Goal: Find specific page/section: Find specific page/section

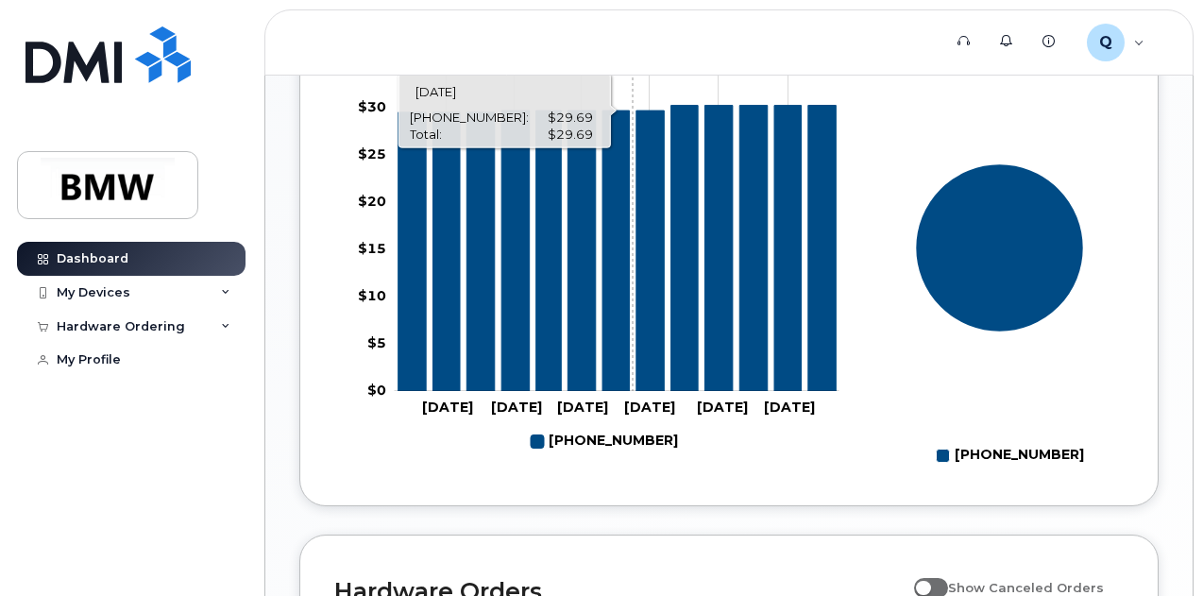
scroll to position [1128, 0]
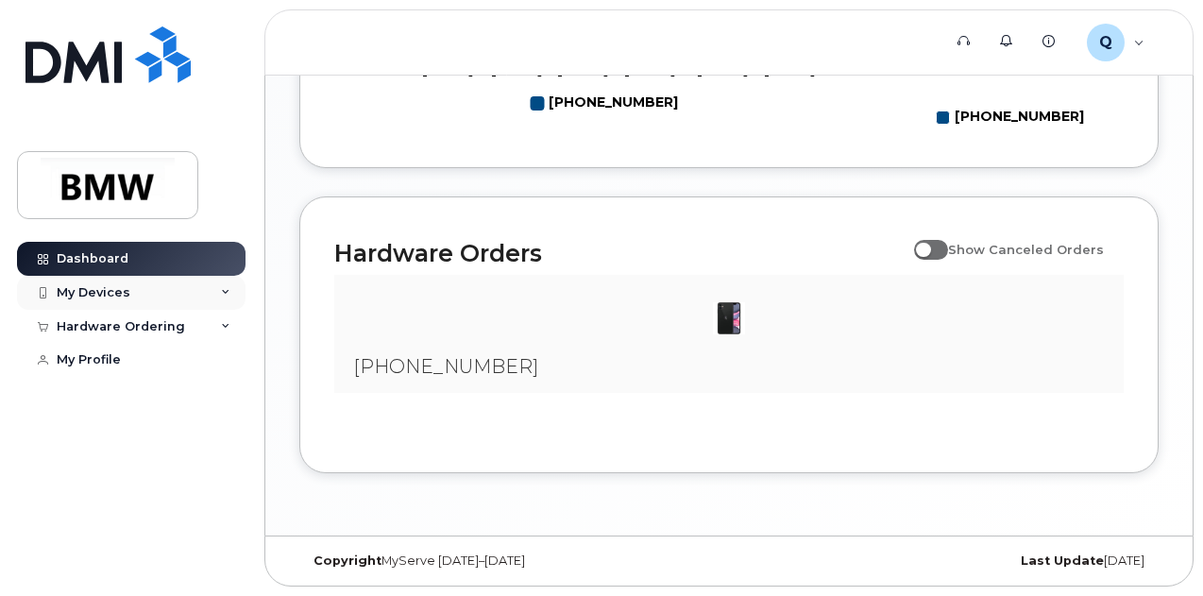
click at [148, 291] on div "My Devices" at bounding box center [131, 293] width 229 height 34
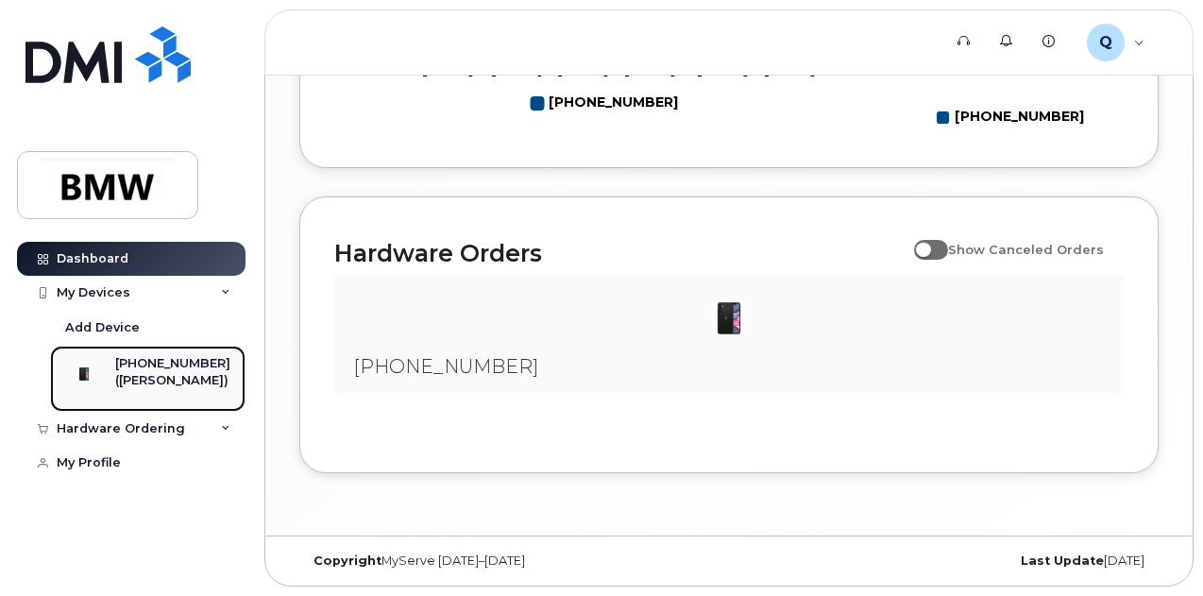
click at [155, 372] on div "([PERSON_NAME])" at bounding box center [172, 380] width 115 height 17
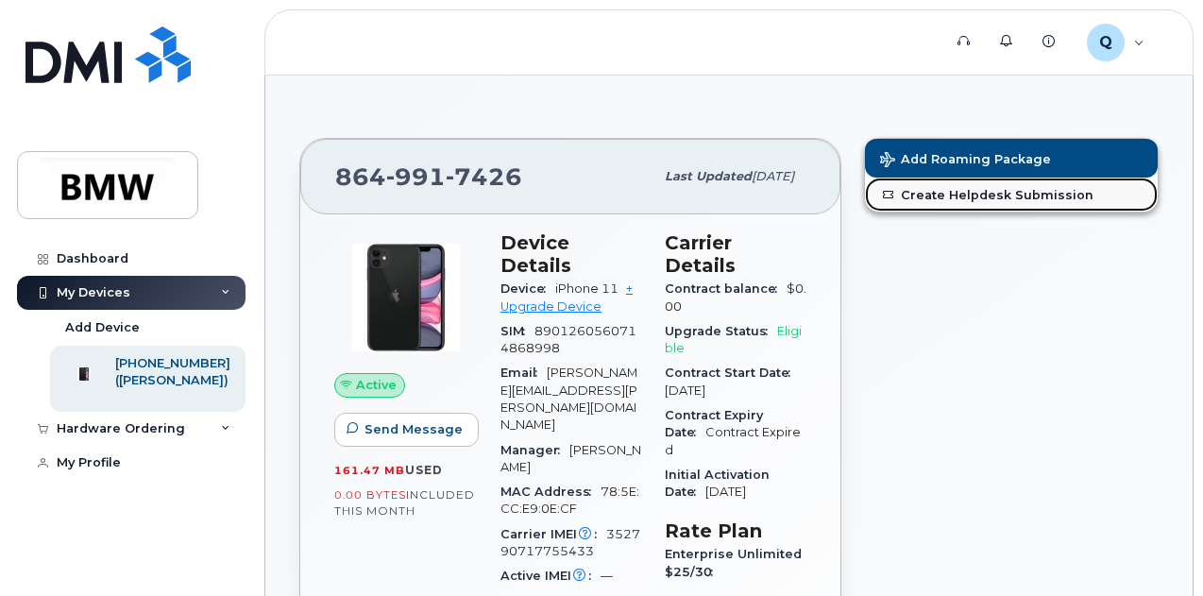
click at [1005, 192] on link "Create Helpdesk Submission" at bounding box center [1011, 195] width 293 height 34
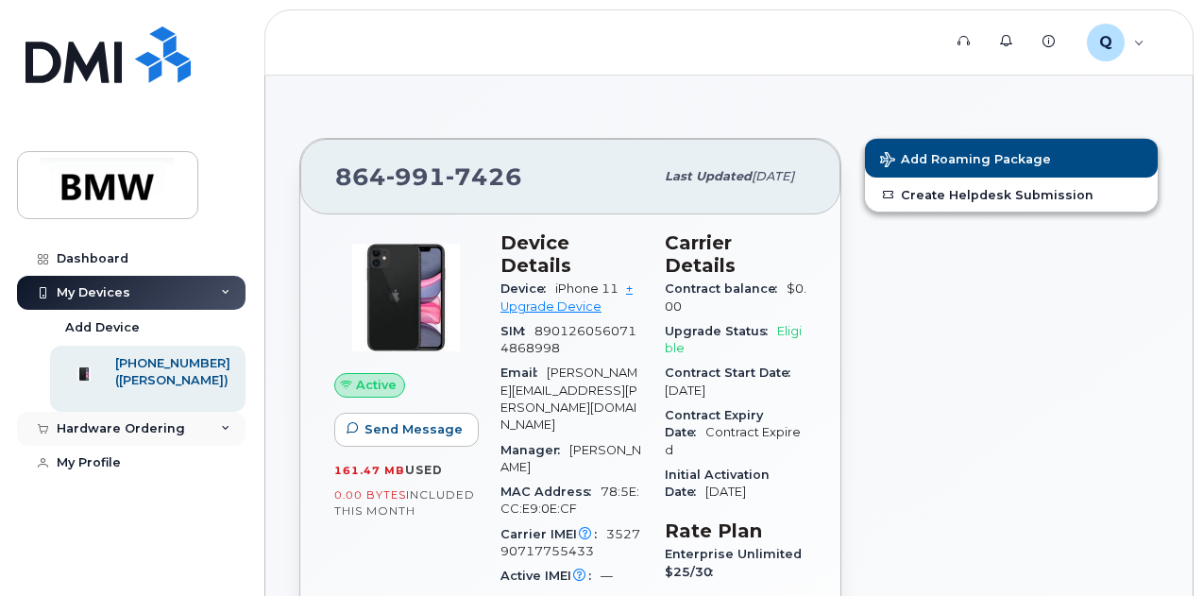
click at [117, 435] on div "Hardware Ordering" at bounding box center [121, 428] width 128 height 15
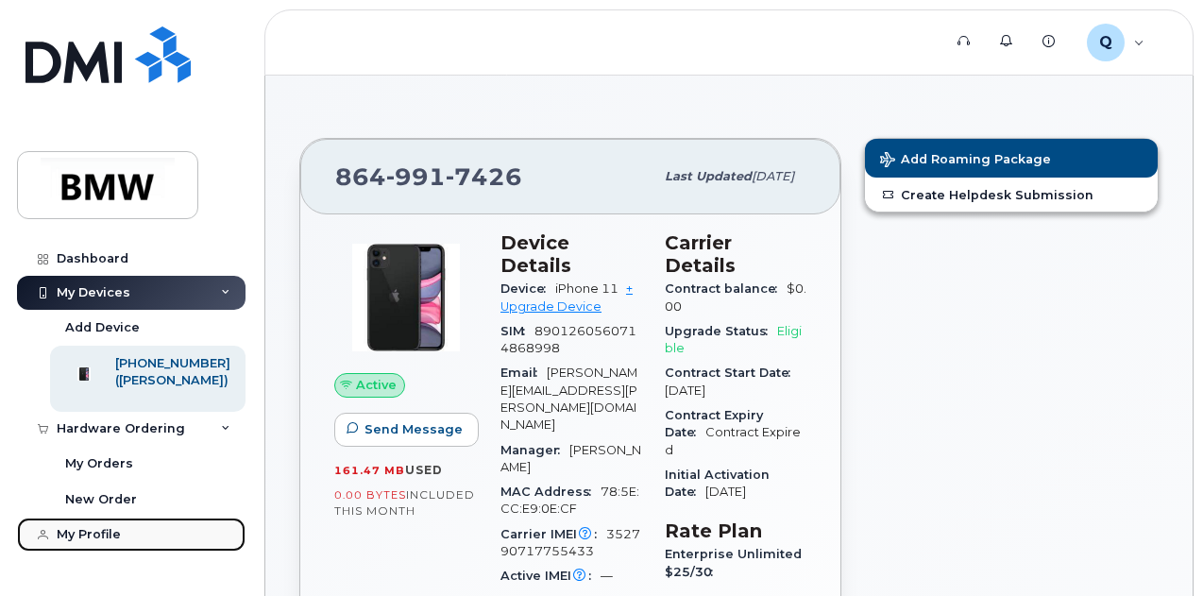
click at [115, 539] on link "My Profile" at bounding box center [131, 535] width 229 height 34
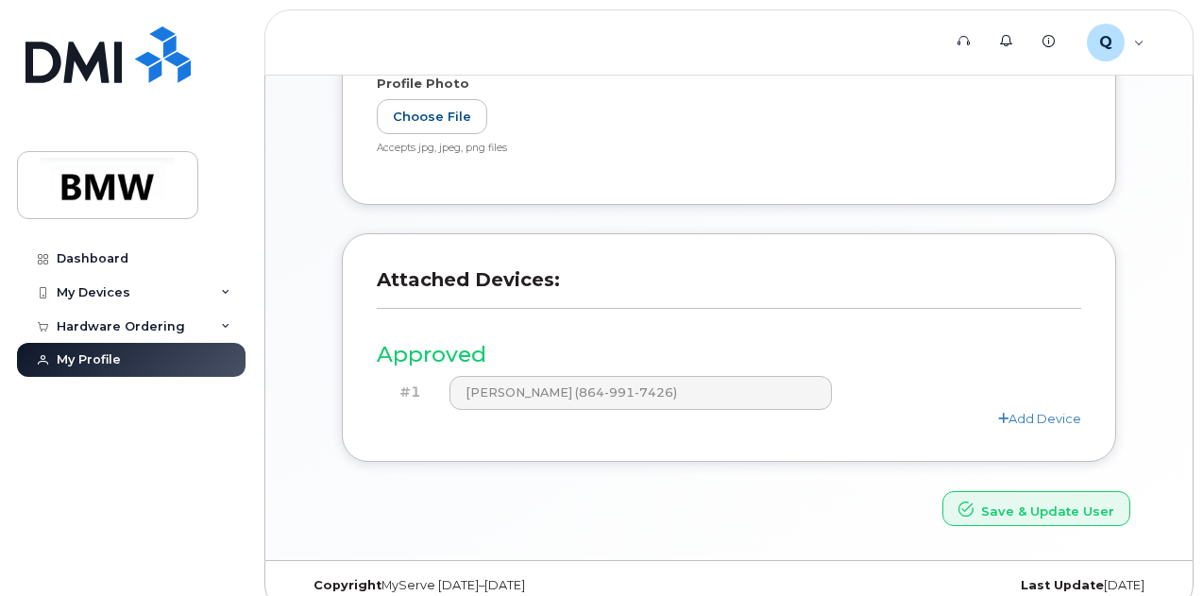
scroll to position [522, 0]
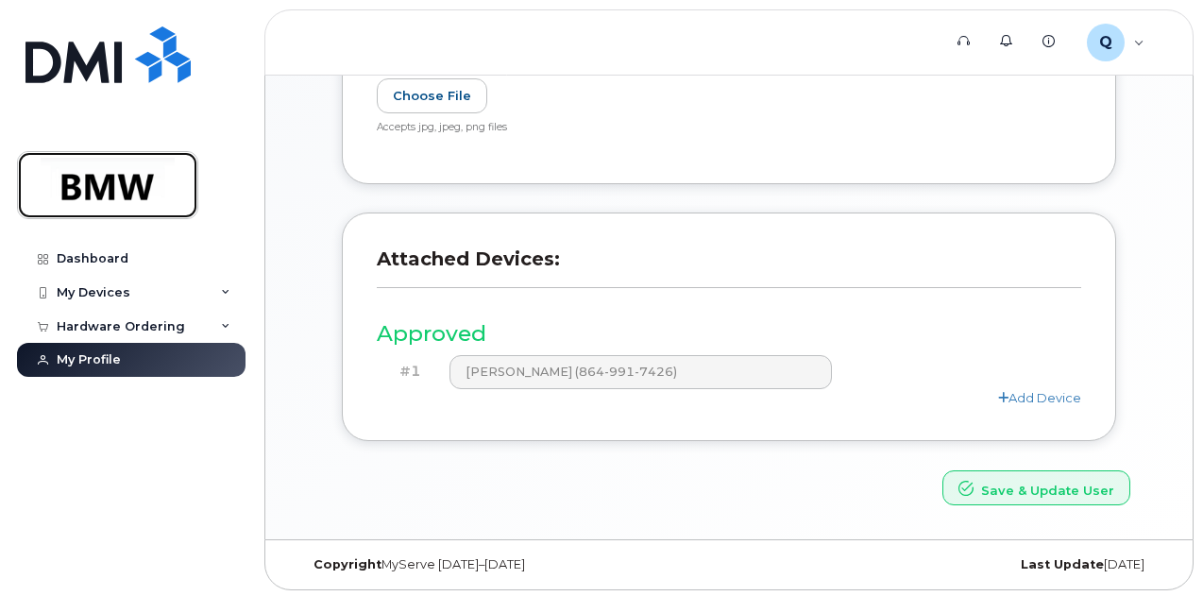
click at [94, 190] on img at bounding box center [107, 185] width 145 height 55
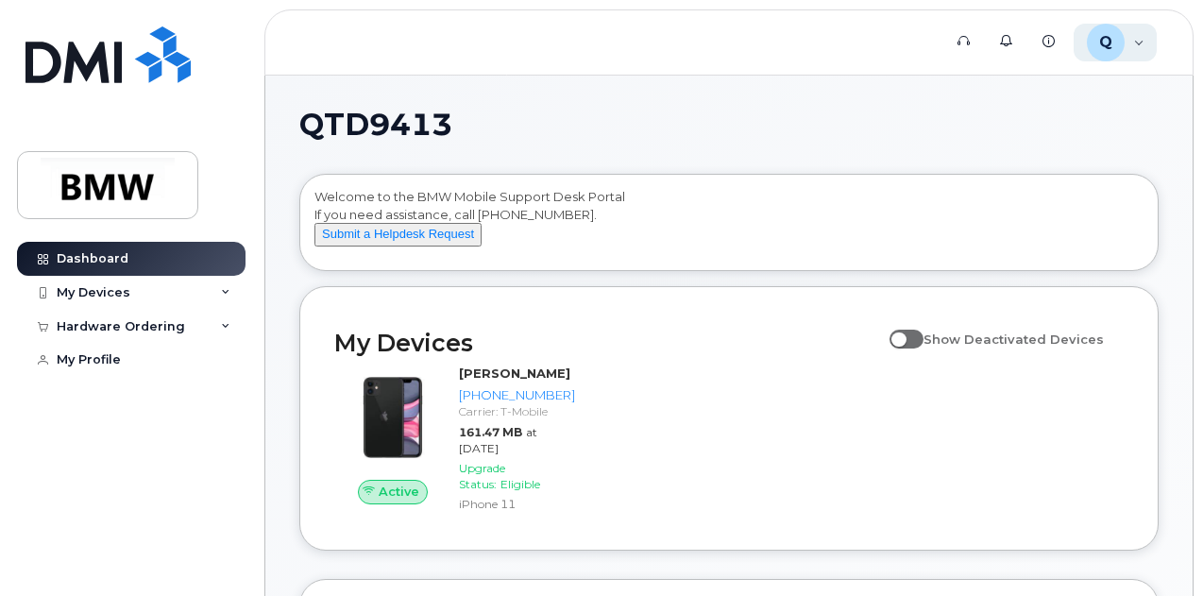
click at [1135, 42] on div "Q QTD9413 Employee" at bounding box center [1116, 43] width 84 height 38
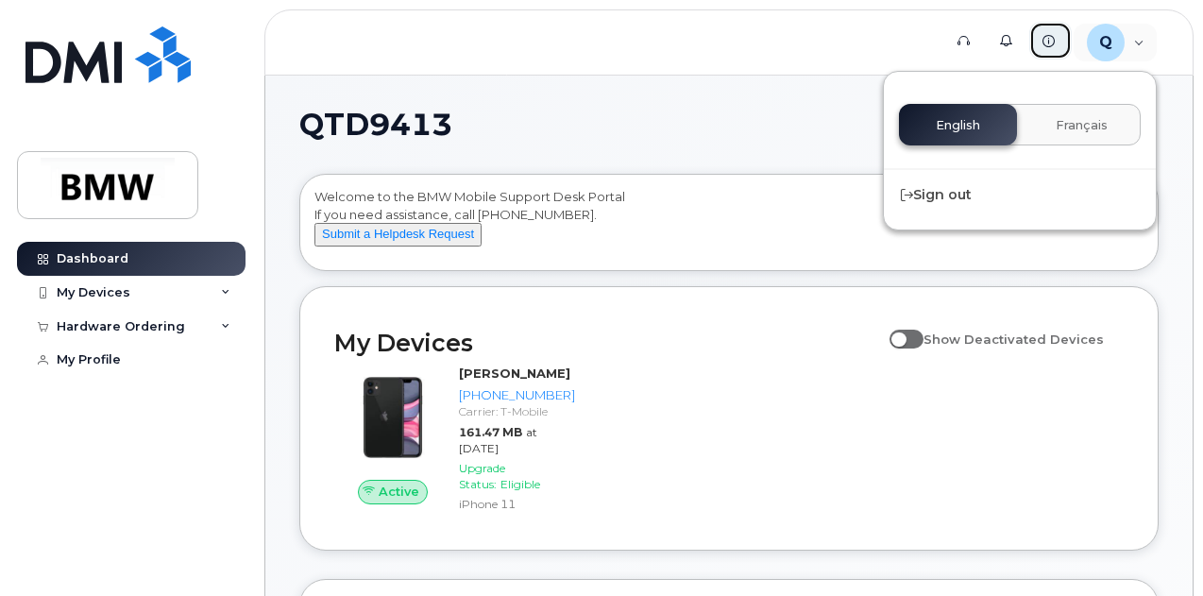
click at [1058, 41] on link "Knowledge Base" at bounding box center [1051, 41] width 43 height 38
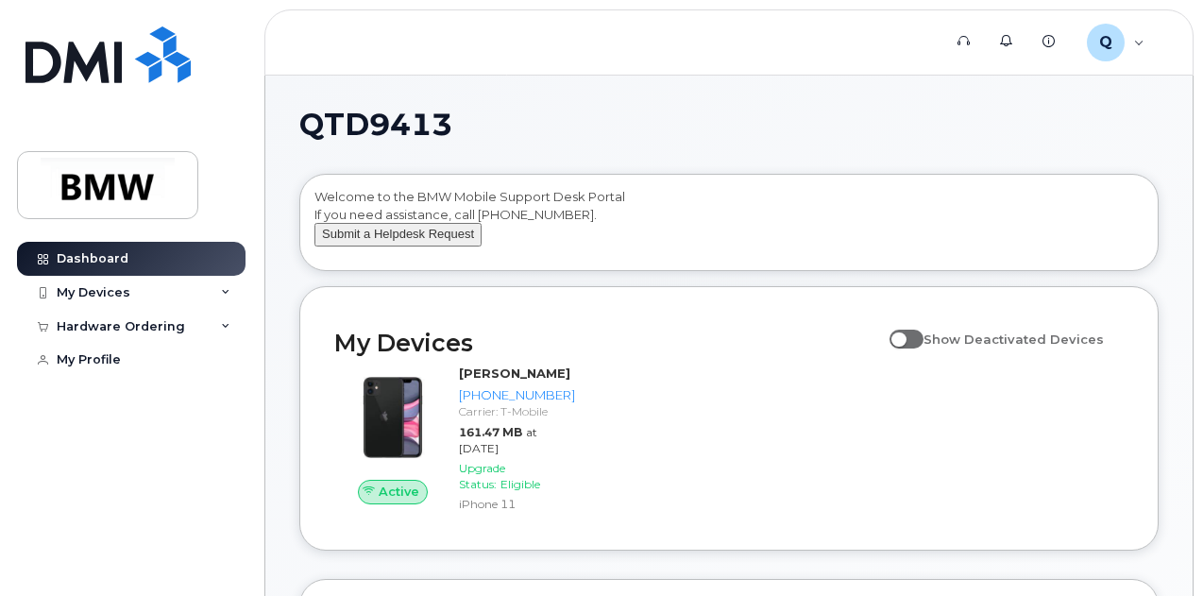
click at [467, 247] on button "Submit a Helpdesk Request" at bounding box center [398, 235] width 167 height 24
click at [921, 349] on span at bounding box center [907, 339] width 34 height 19
click at [905, 336] on input "Show Deactivated Devices" at bounding box center [897, 328] width 15 height 15
click at [921, 349] on span at bounding box center [907, 339] width 34 height 19
click at [905, 336] on input "Show Deactivated Devices" at bounding box center [897, 328] width 15 height 15
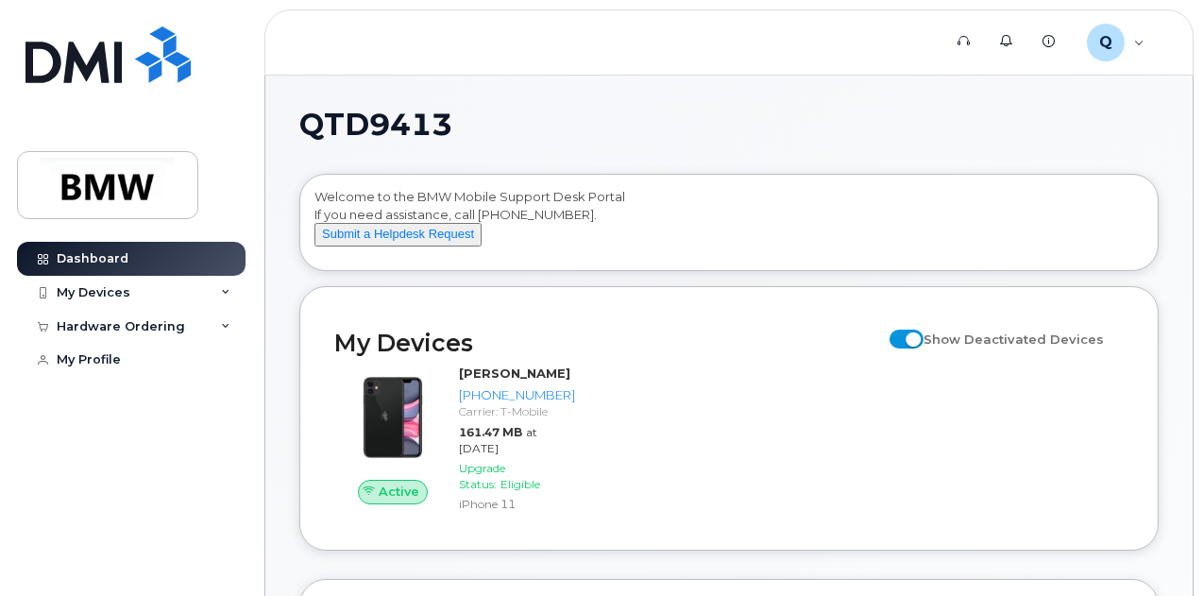
checkbox input "false"
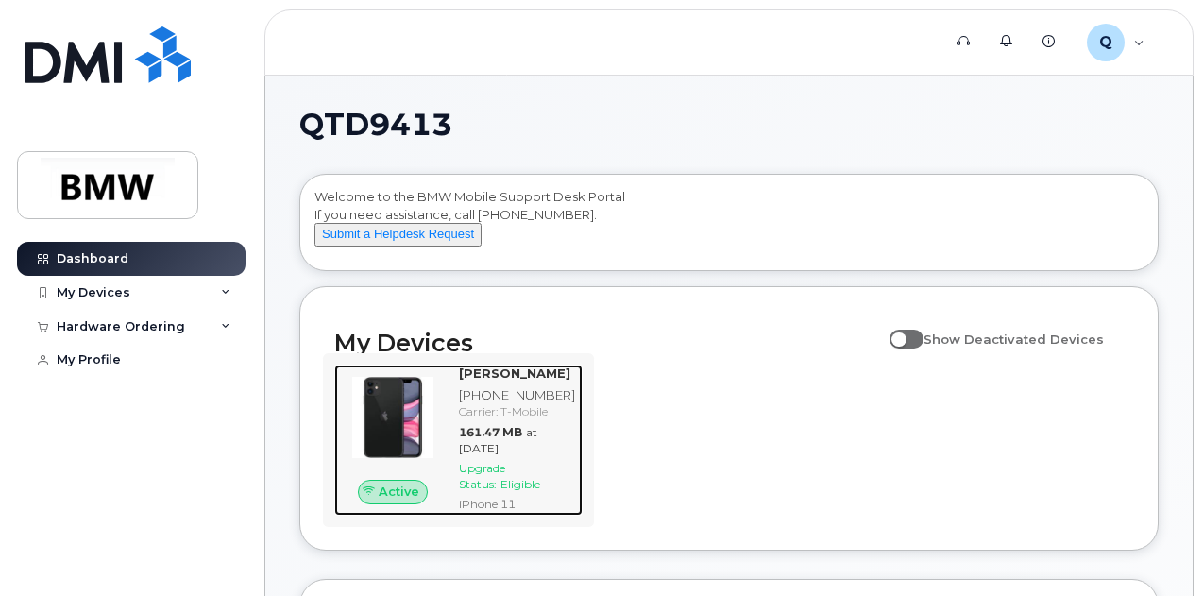
click at [521, 401] on div "Jackson Duncan 864-991-7426 Carrier: T-Mobile 161.47 MB at Oct 01, 2025 Upgrade…" at bounding box center [517, 440] width 131 height 151
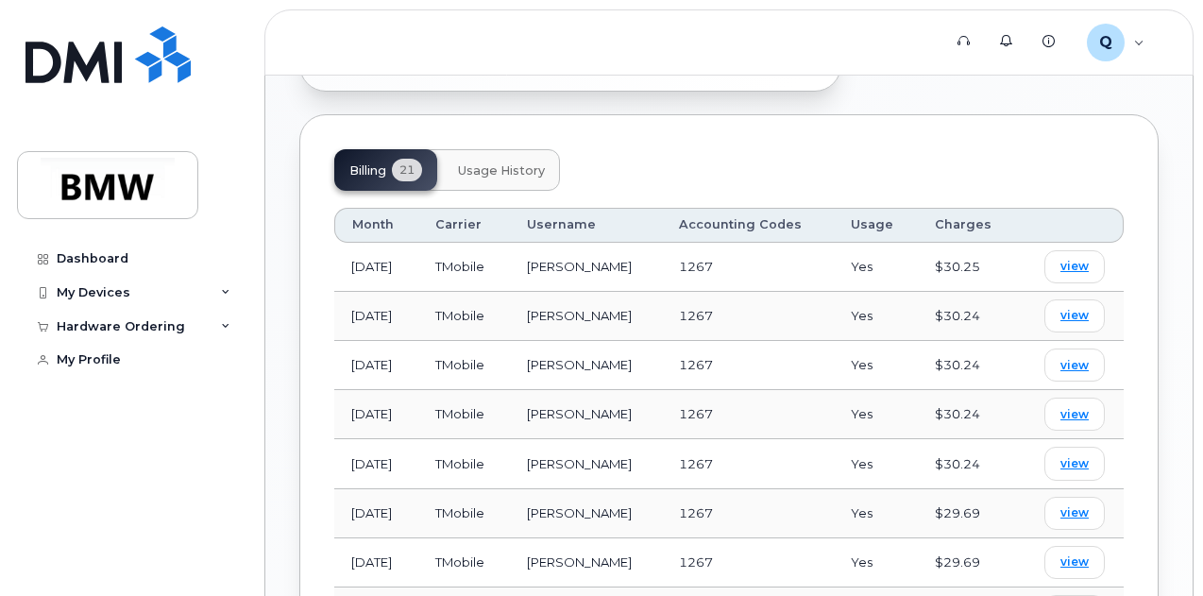
scroll to position [945, 0]
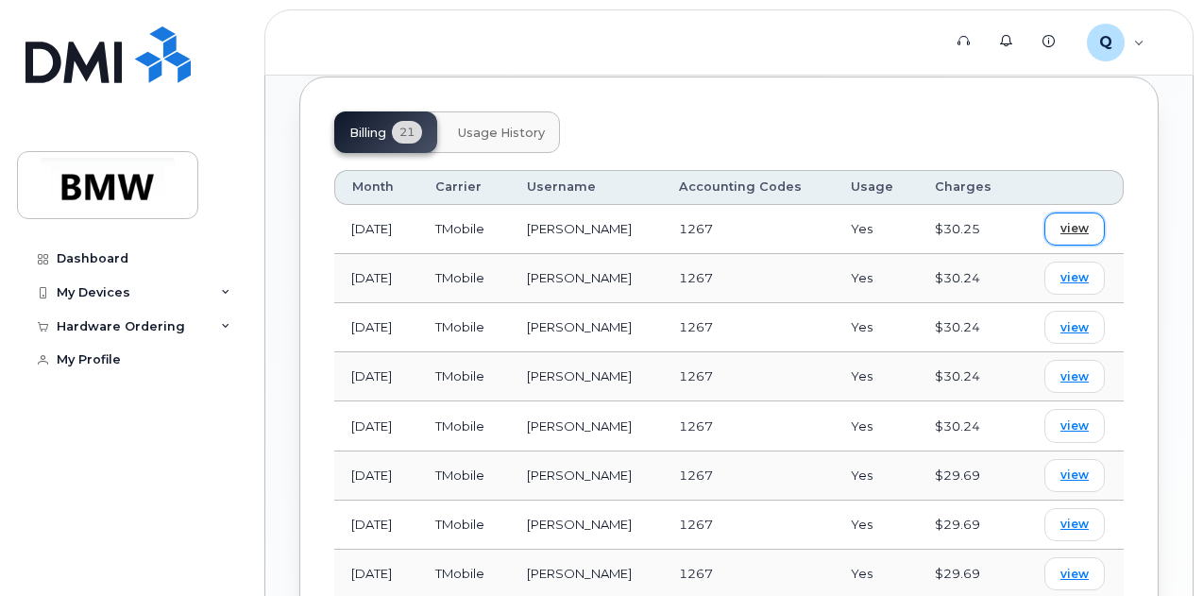
click at [1071, 220] on span "view" at bounding box center [1075, 228] width 28 height 17
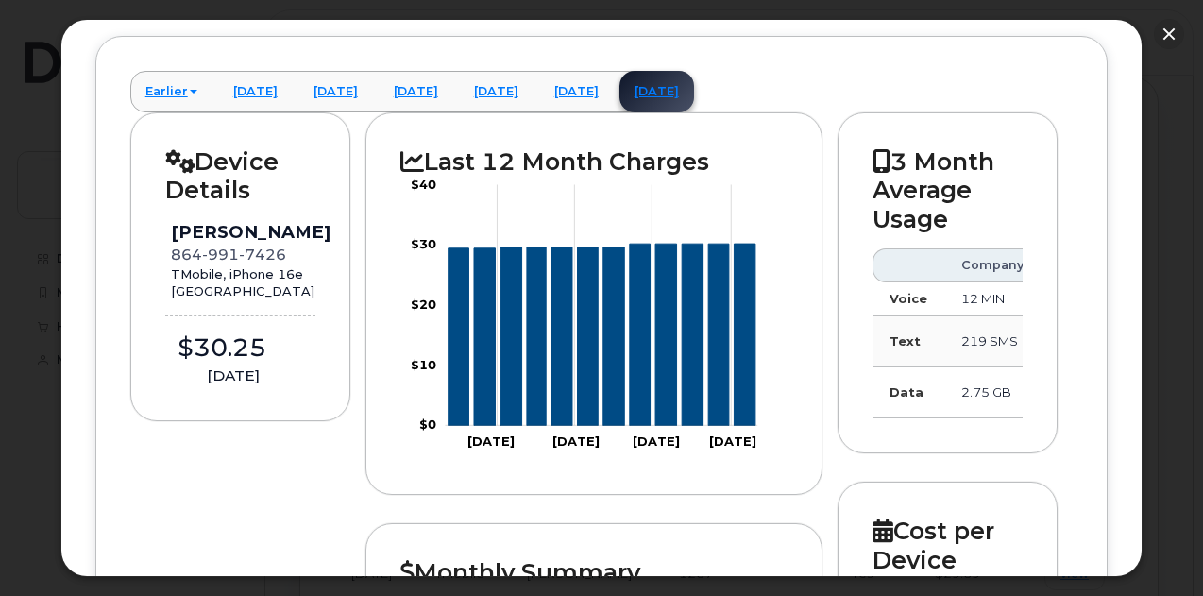
scroll to position [0, 0]
